Goal: Navigation & Orientation: Find specific page/section

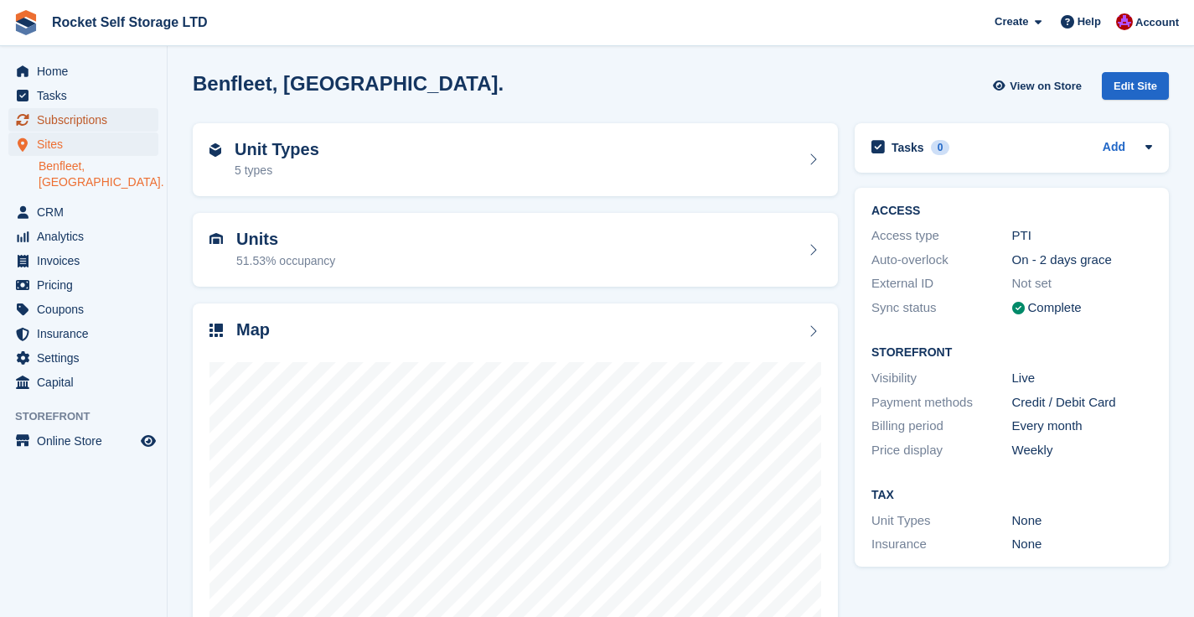
click at [60, 117] on span "Subscriptions" at bounding box center [87, 119] width 101 height 23
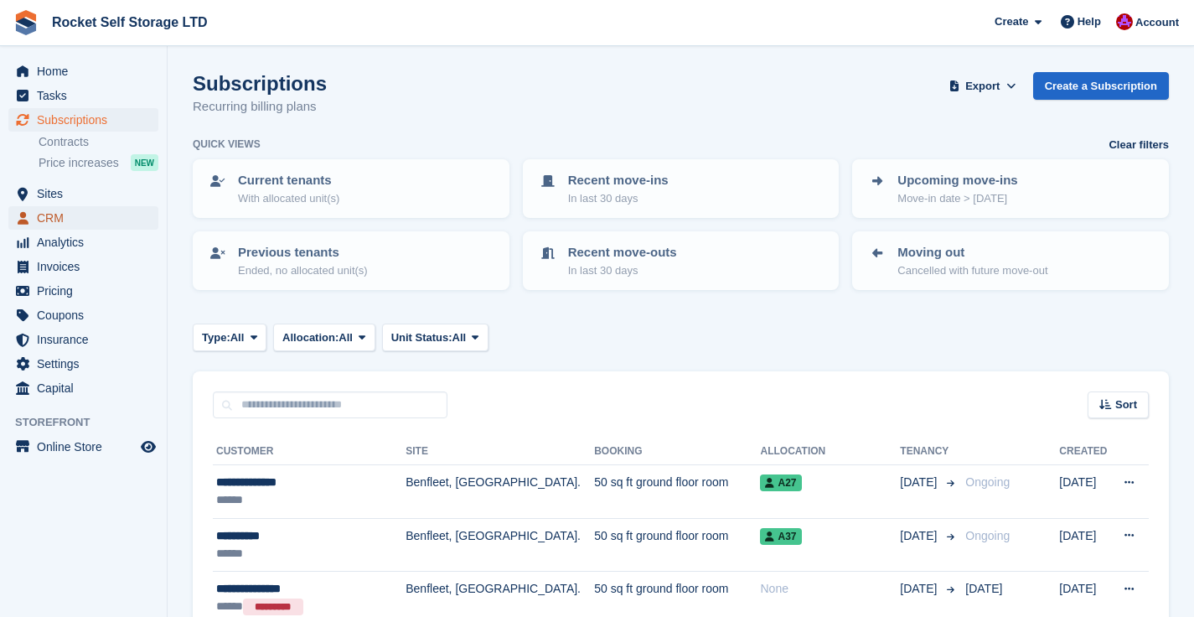
click at [74, 214] on span "CRM" at bounding box center [87, 217] width 101 height 23
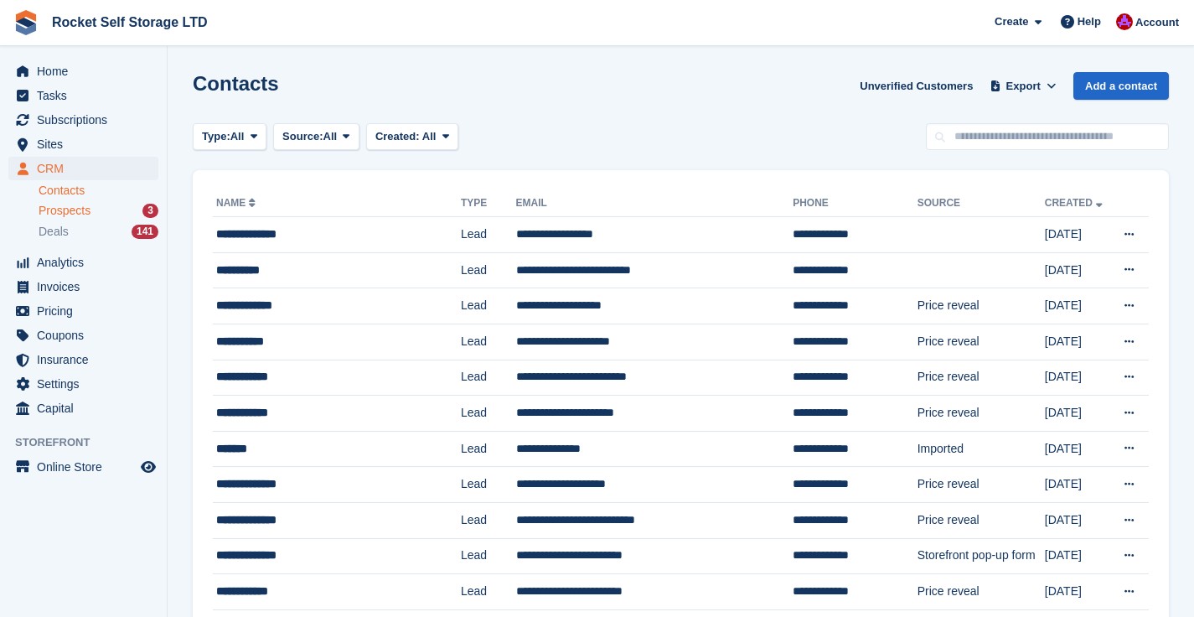
click at [80, 215] on span "Prospects" at bounding box center [65, 211] width 52 height 16
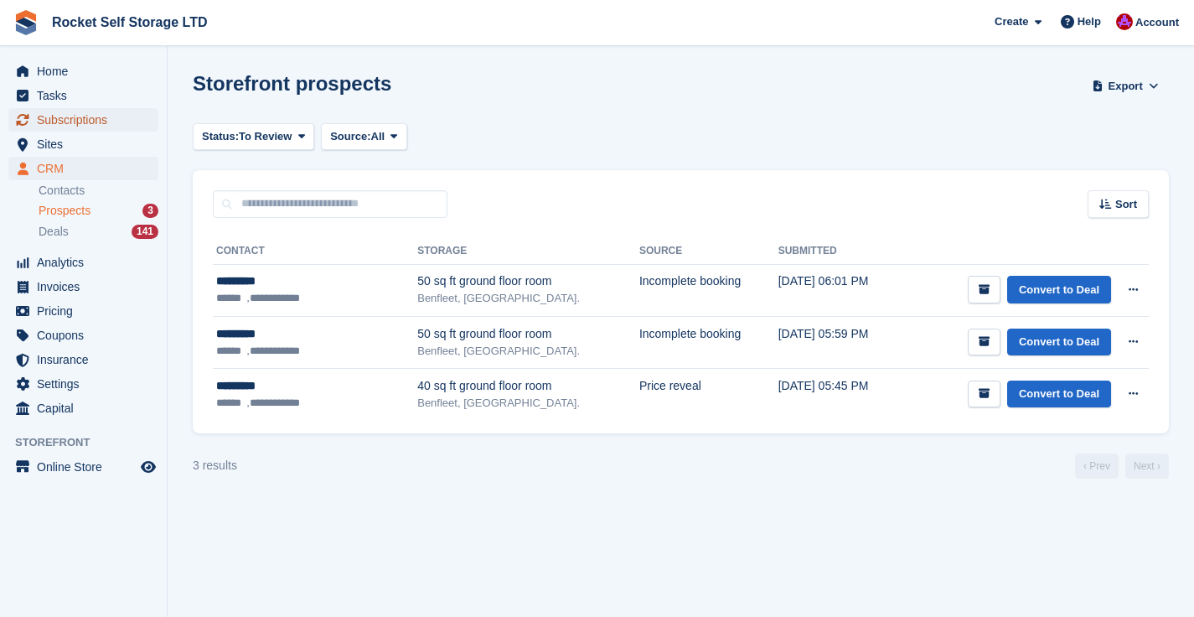
click at [63, 119] on span "Subscriptions" at bounding box center [87, 119] width 101 height 23
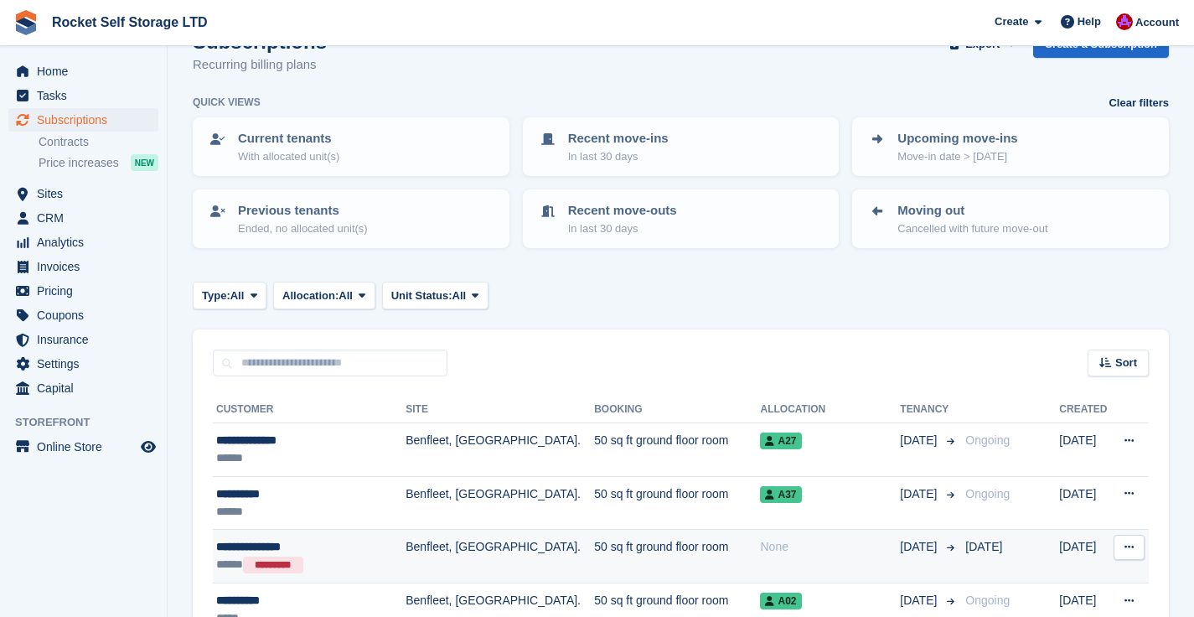
scroll to position [127, 0]
